Goal: Task Accomplishment & Management: Manage account settings

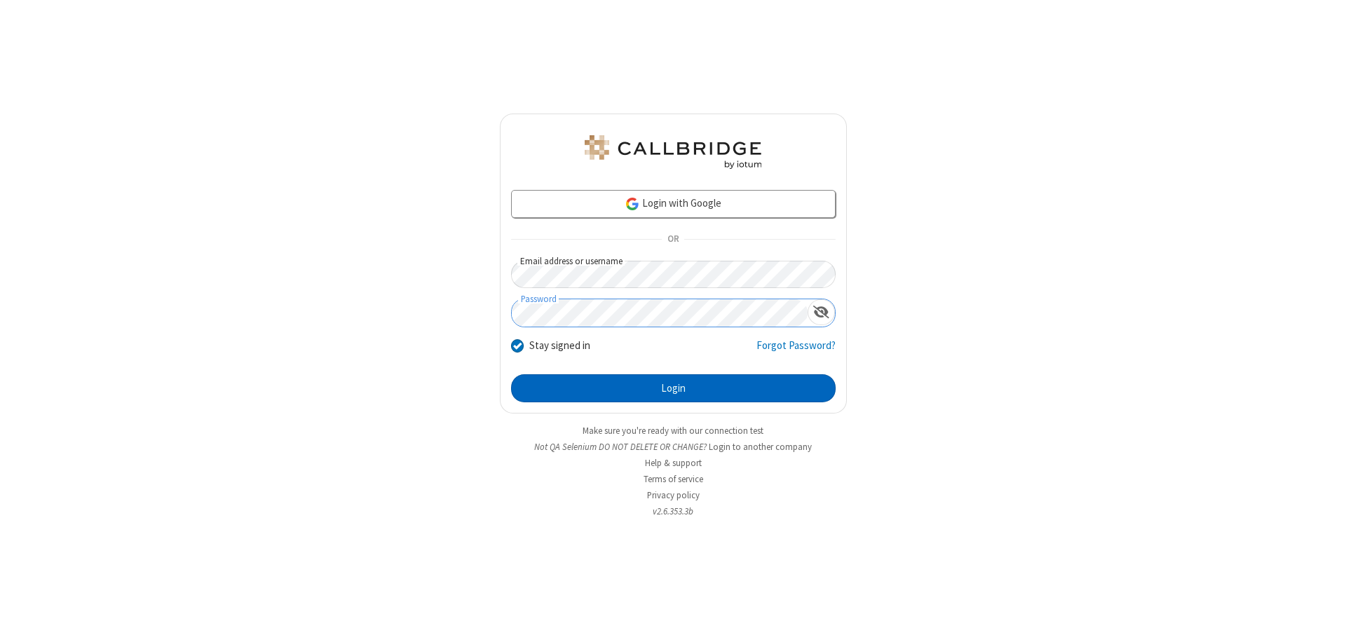
click at [673, 388] on button "Login" at bounding box center [673, 388] width 325 height 28
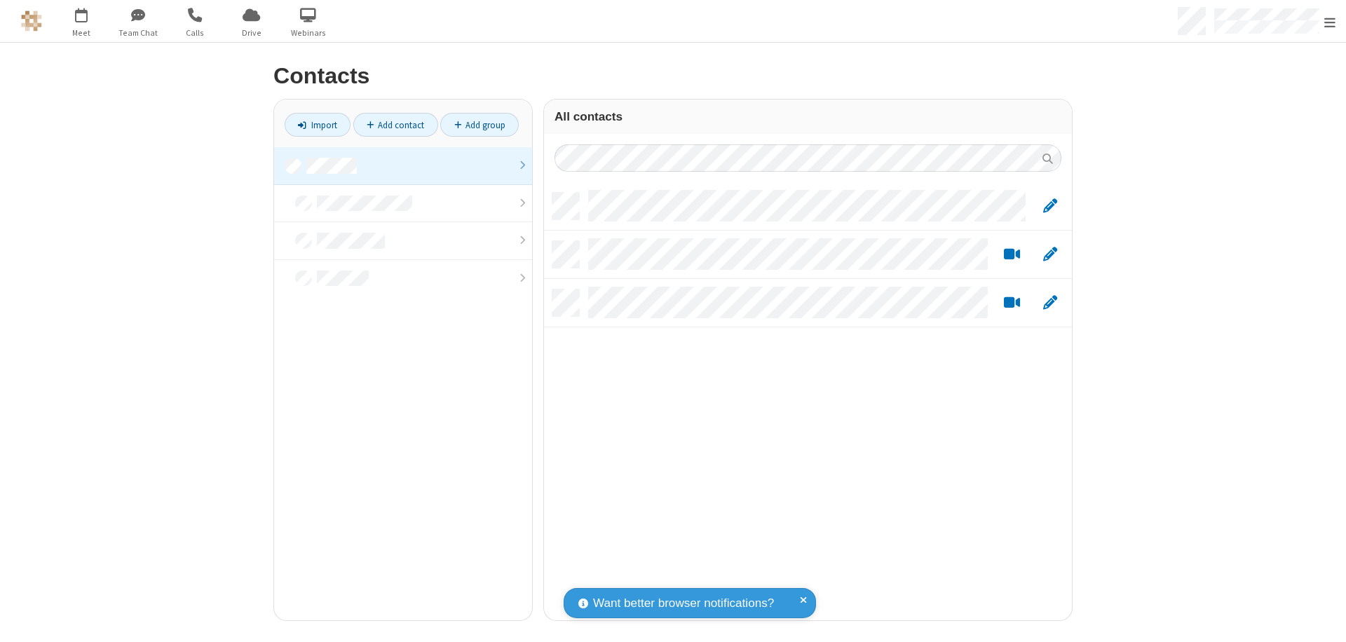
click at [403, 165] on link at bounding box center [403, 166] width 258 height 38
click at [395, 125] on link "Add contact" at bounding box center [395, 125] width 85 height 24
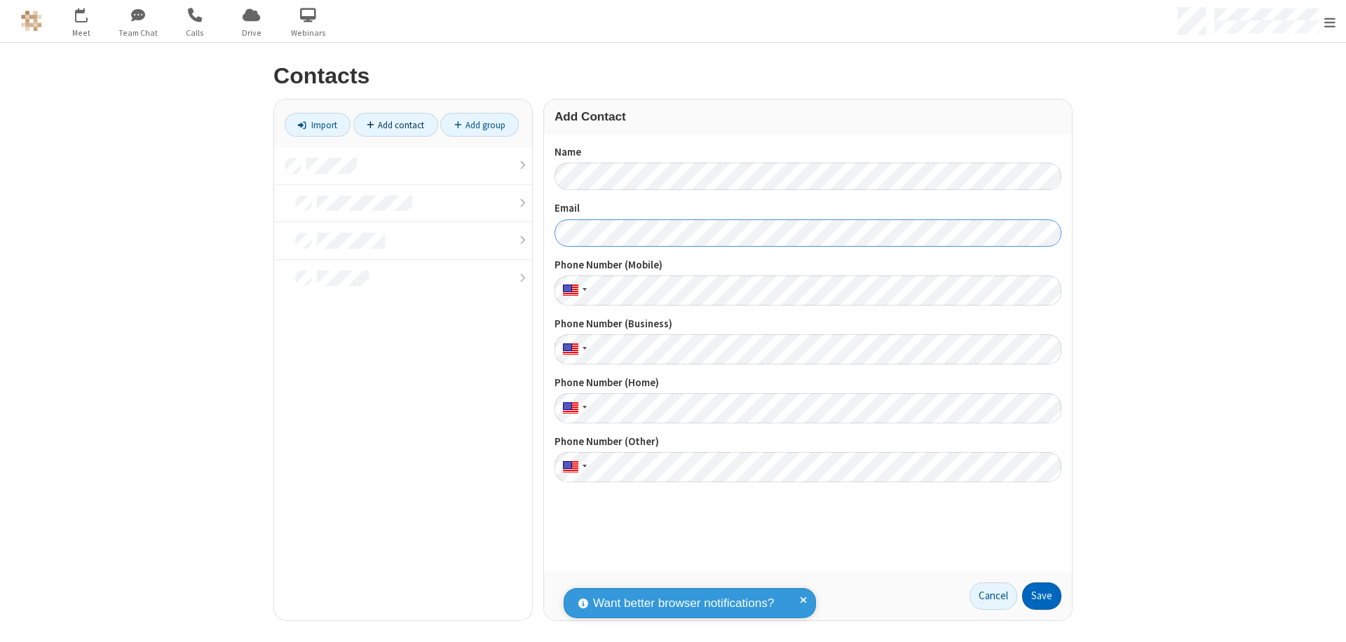
click at [1042, 596] on button "Save" at bounding box center [1041, 596] width 39 height 28
